Goal: Task Accomplishment & Management: Manage account settings

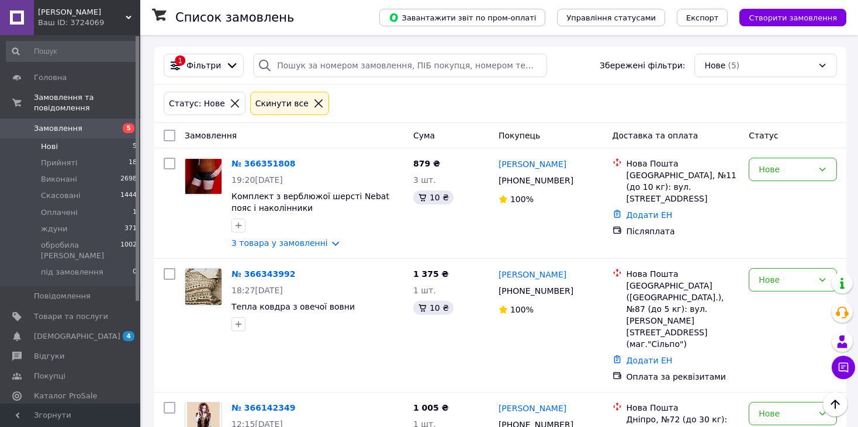
scroll to position [381, 0]
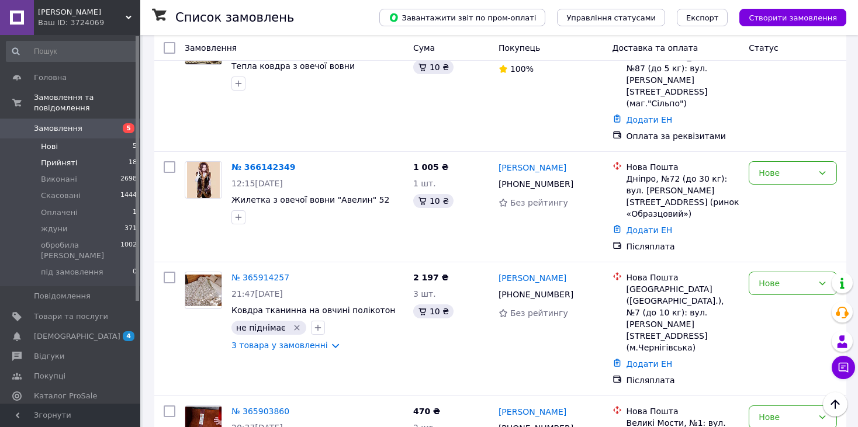
click at [47, 158] on span "Прийняті" at bounding box center [59, 163] width 36 height 11
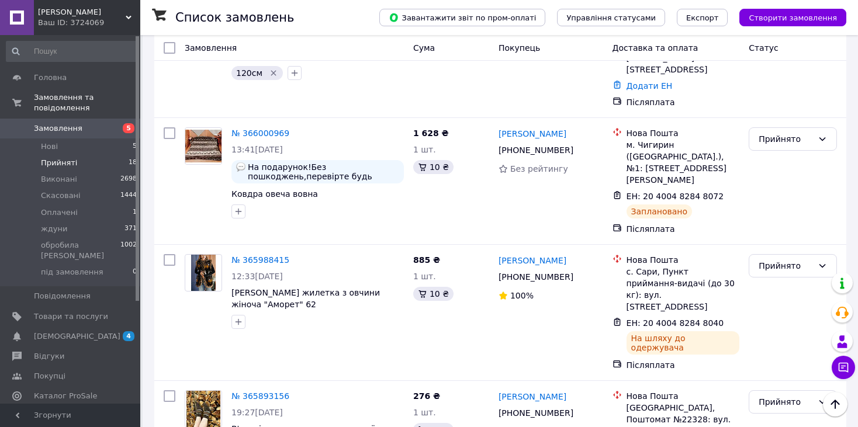
scroll to position [1371, 0]
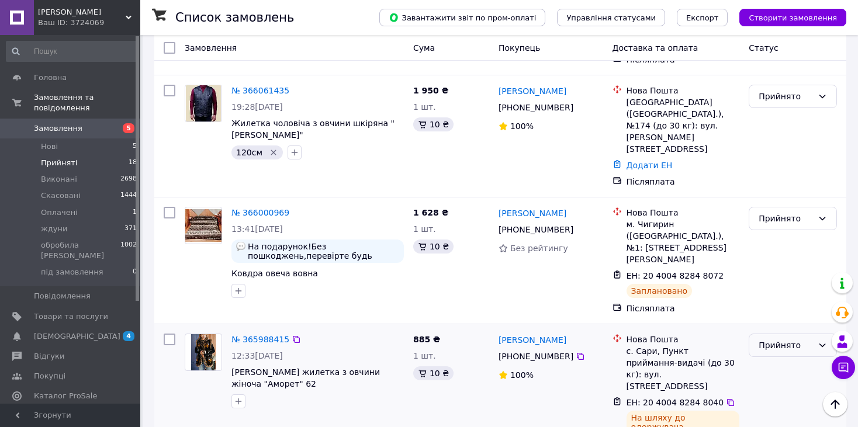
click at [769, 339] on div "Прийнято" at bounding box center [786, 345] width 54 height 13
click at [766, 158] on li "Виконано" at bounding box center [793, 161] width 87 height 21
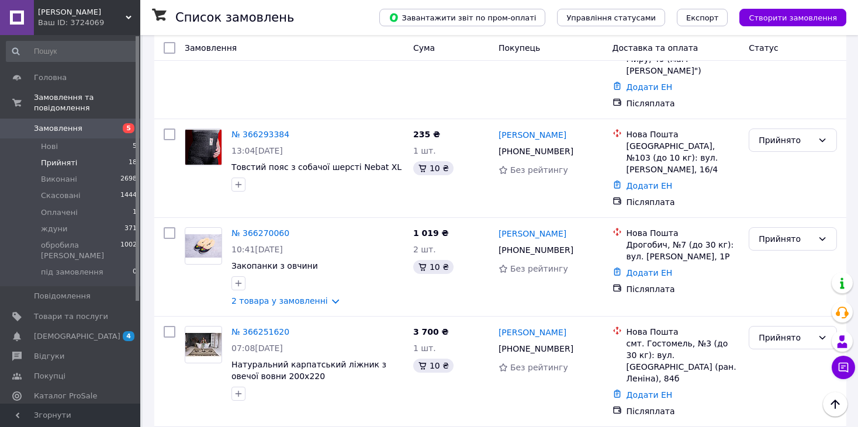
scroll to position [278, 0]
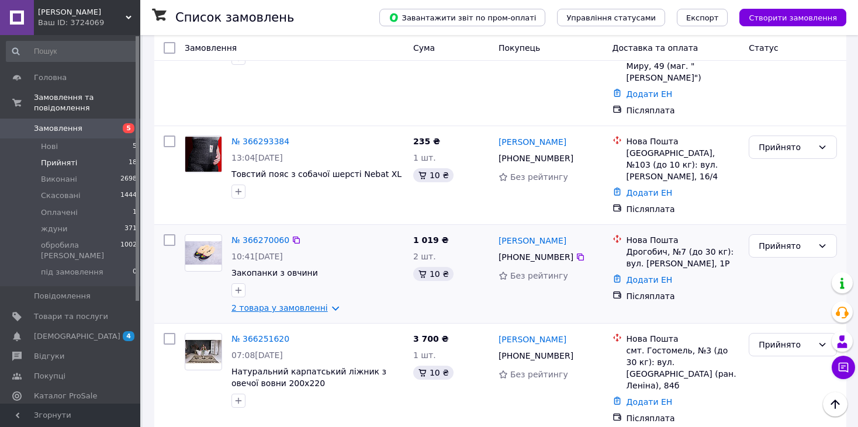
click at [303, 303] on link "2 товара у замовленні" at bounding box center [280, 307] width 96 height 9
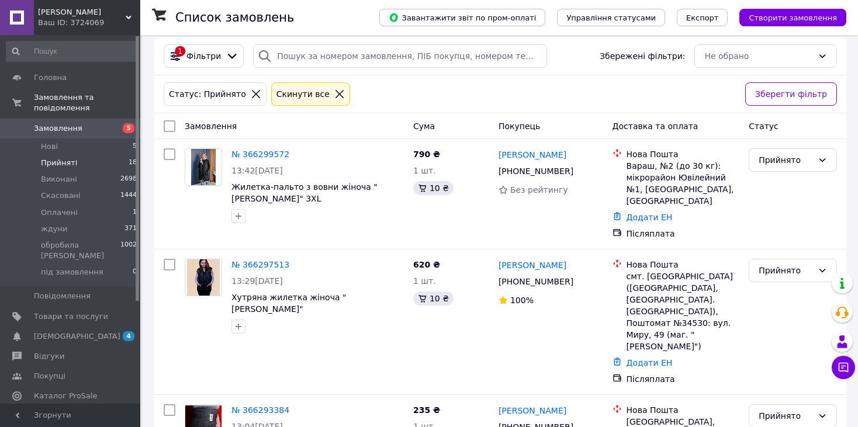
scroll to position [0, 0]
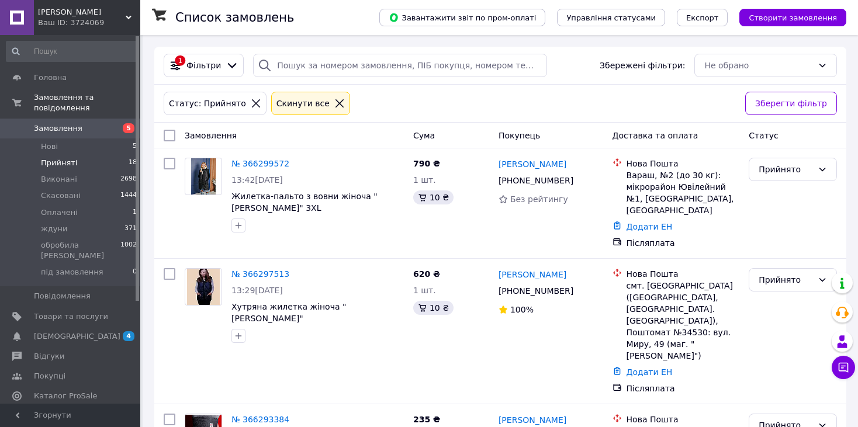
click at [68, 158] on span "Прийняті" at bounding box center [59, 163] width 36 height 11
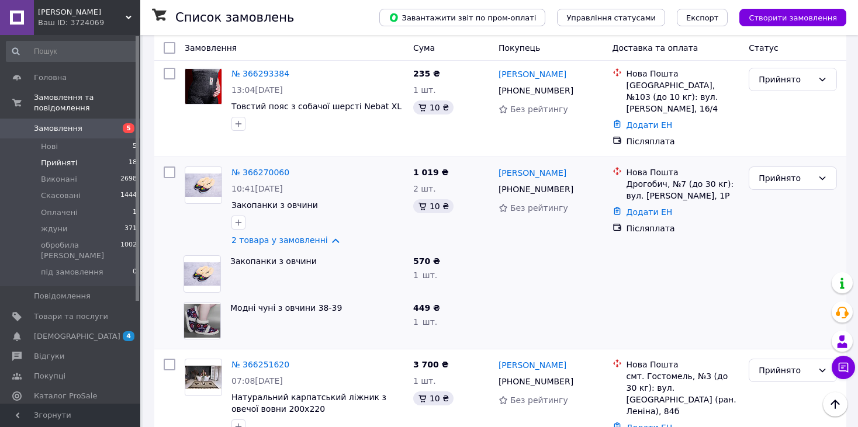
scroll to position [367, 0]
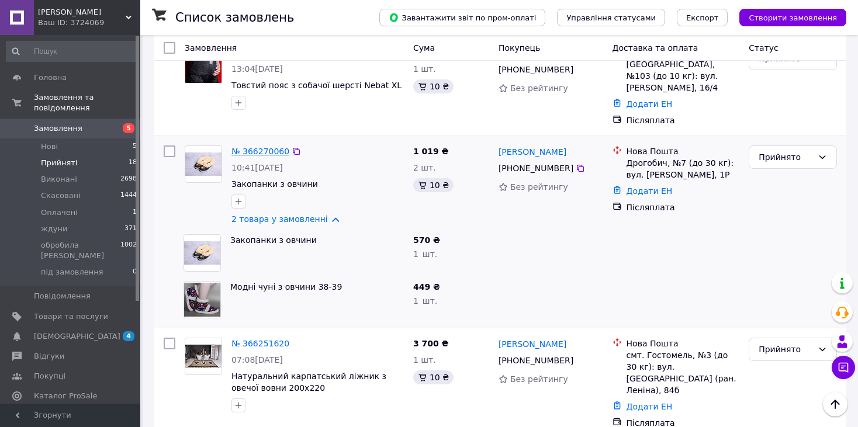
click at [253, 147] on link "№ 366270060" at bounding box center [261, 151] width 58 height 9
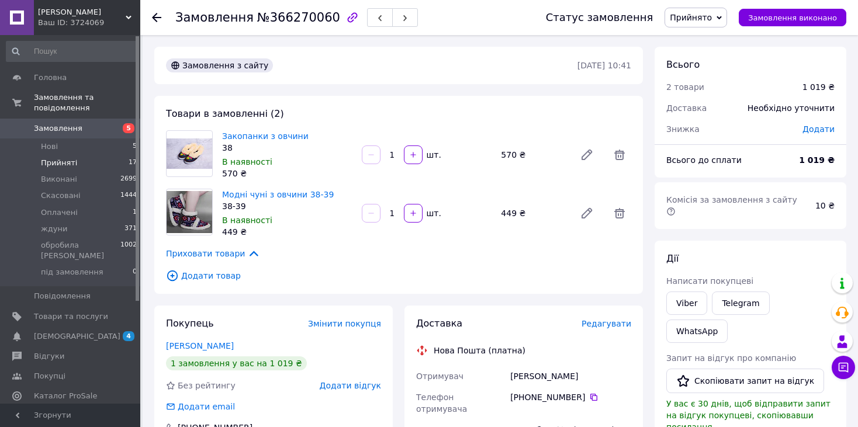
click at [60, 158] on span "Прийняті" at bounding box center [59, 163] width 36 height 11
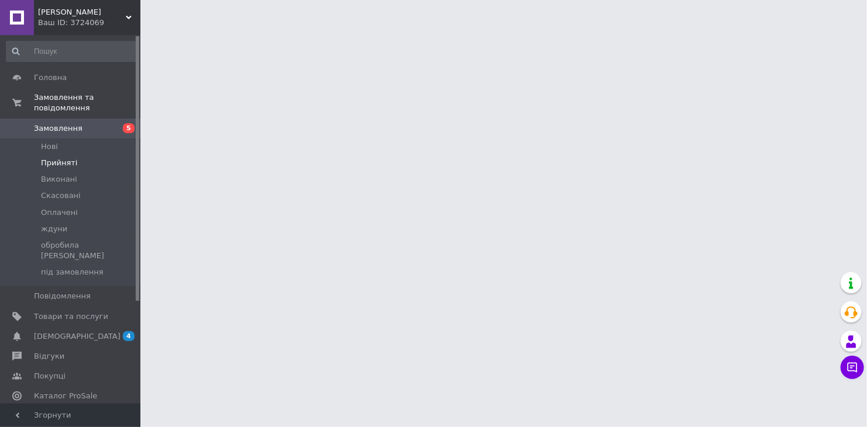
click at [67, 158] on span "Прийняті" at bounding box center [59, 163] width 36 height 11
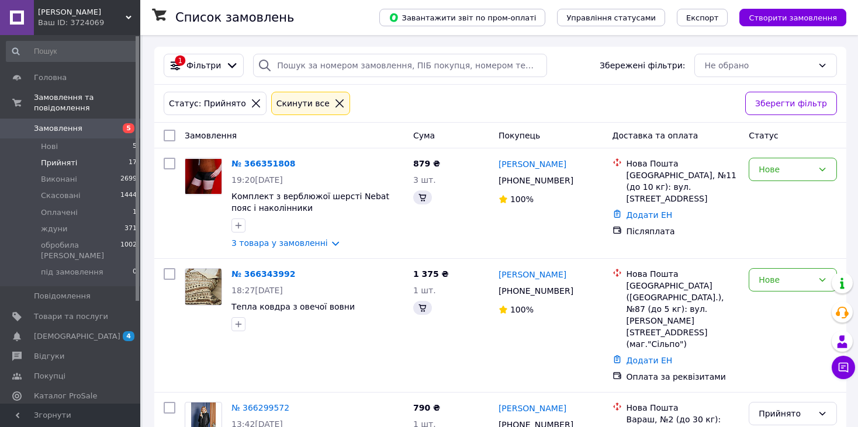
click at [96, 155] on li "Прийняті 17" at bounding box center [72, 163] width 144 height 16
click at [68, 158] on span "Прийняті" at bounding box center [59, 163] width 36 height 11
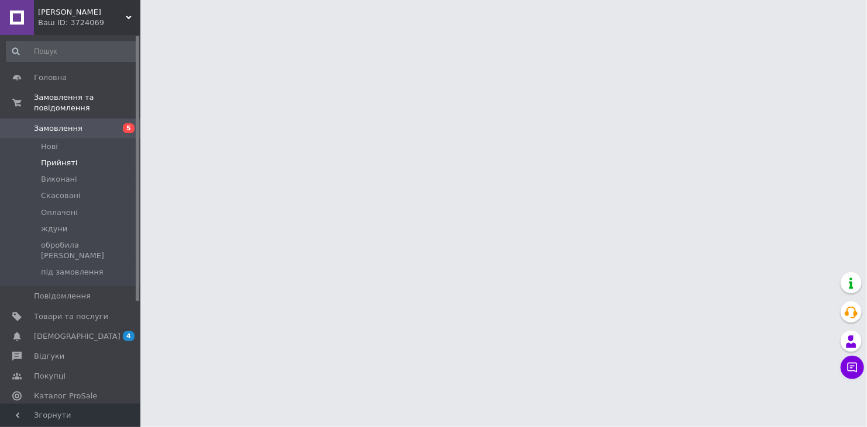
click at [55, 171] on li "Виконані" at bounding box center [72, 179] width 144 height 16
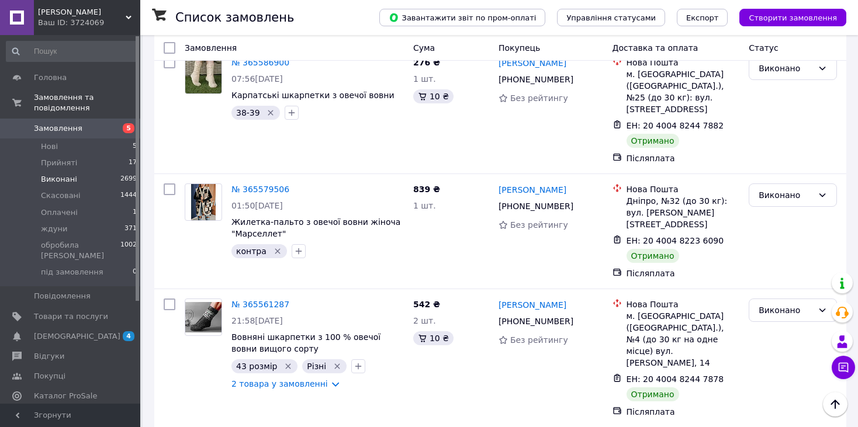
scroll to position [3084, 0]
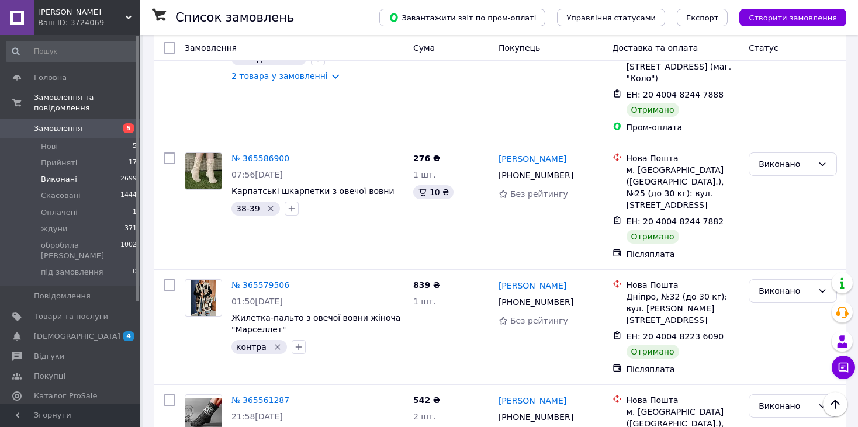
scroll to position [3029, 0]
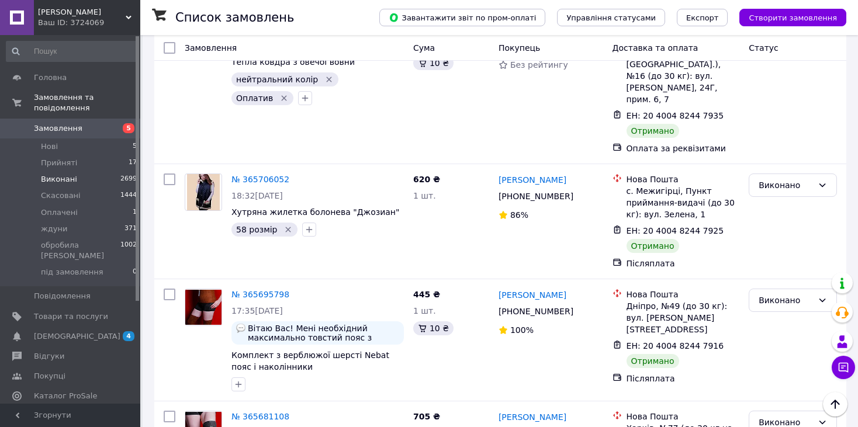
scroll to position [2097, 0]
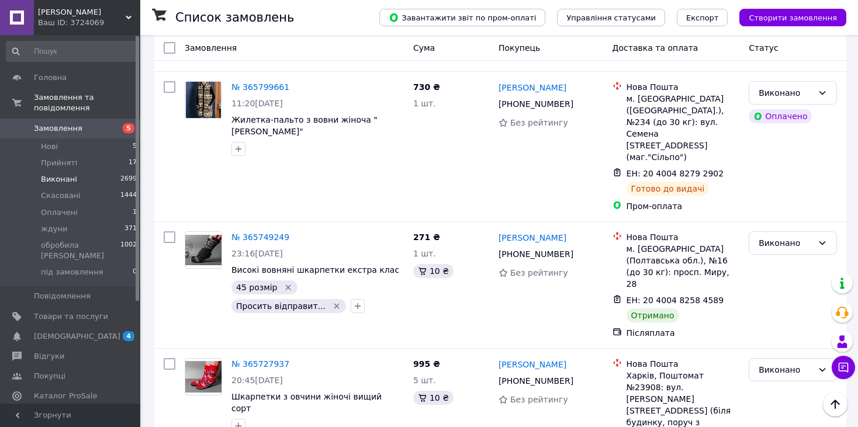
scroll to position [1574, 0]
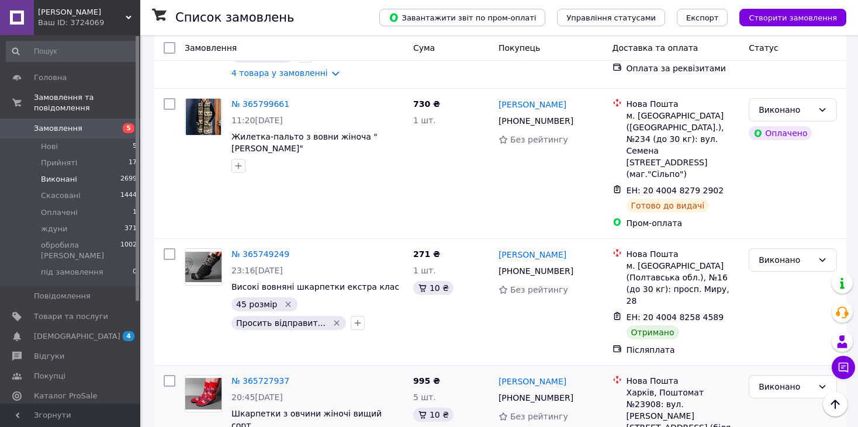
scroll to position [1585, 0]
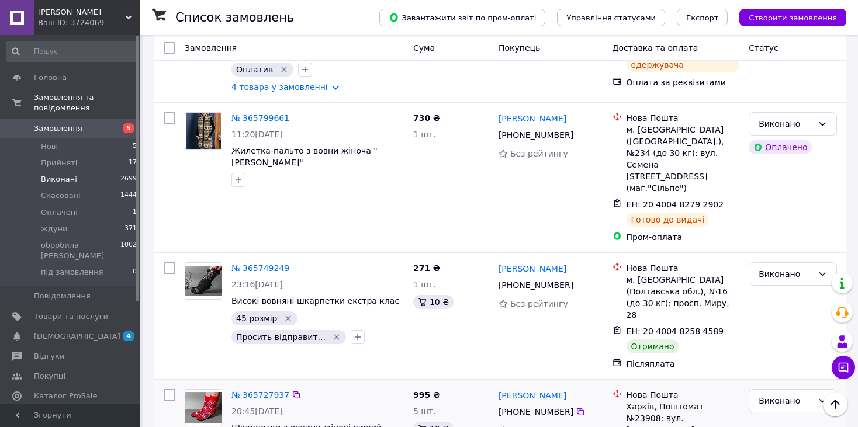
type input "контра"
checkbox input "true"
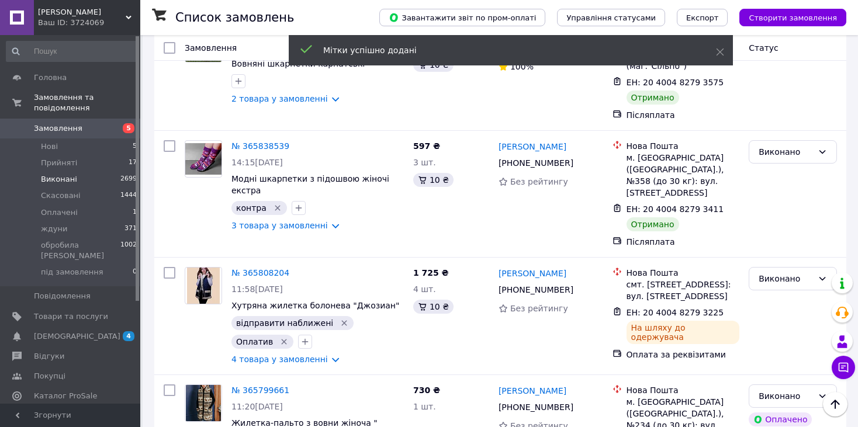
scroll to position [1242, 0]
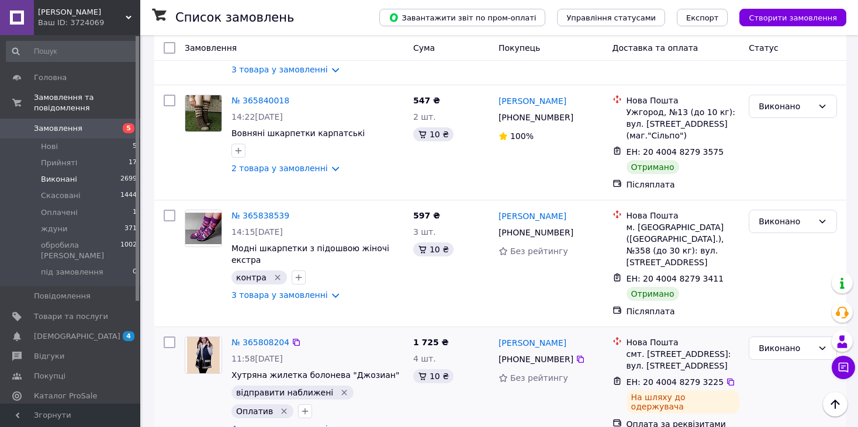
click at [314, 424] on link "4 товара у замовленні" at bounding box center [280, 428] width 96 height 9
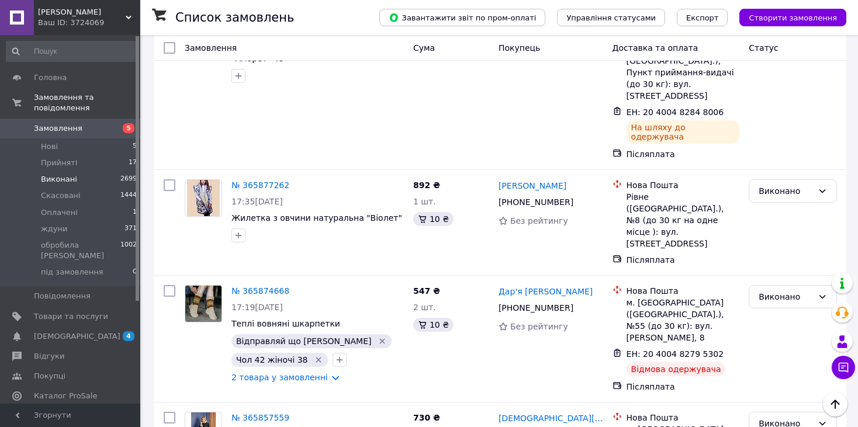
scroll to position [605, 0]
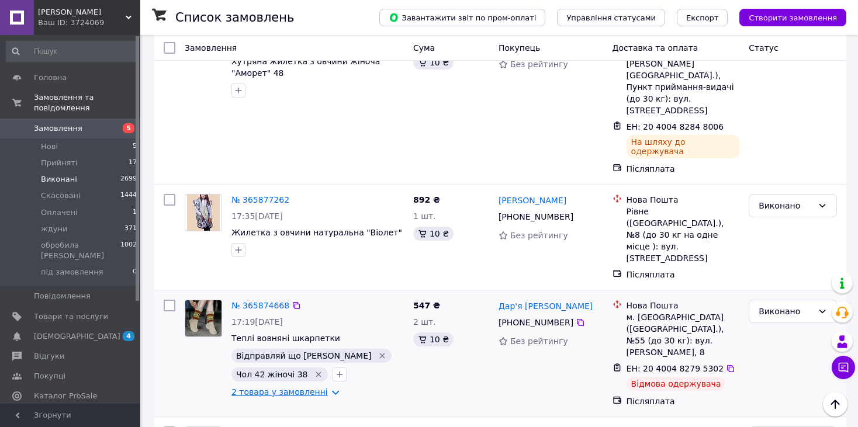
click at [301, 388] on link "2 товара у замовленні" at bounding box center [280, 392] width 96 height 9
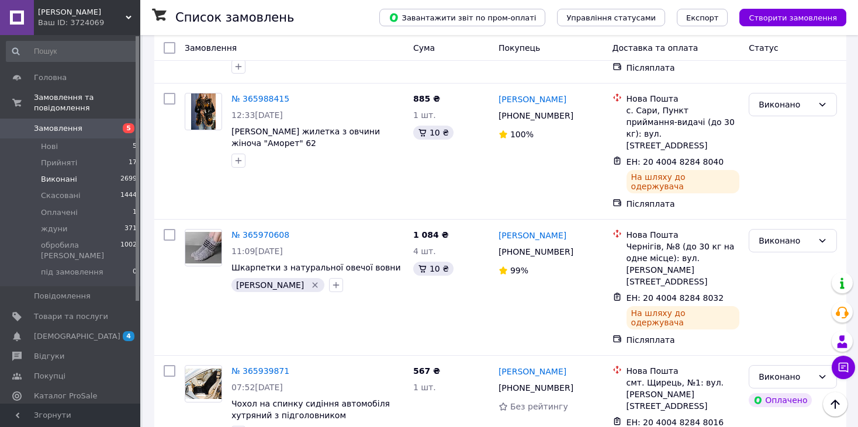
scroll to position [0, 0]
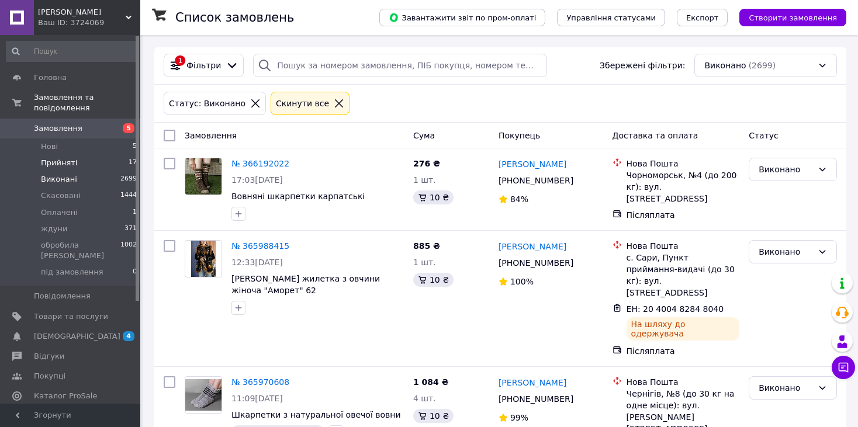
click at [81, 155] on li "Прийняті 17" at bounding box center [72, 163] width 144 height 16
